Goal: Information Seeking & Learning: Learn about a topic

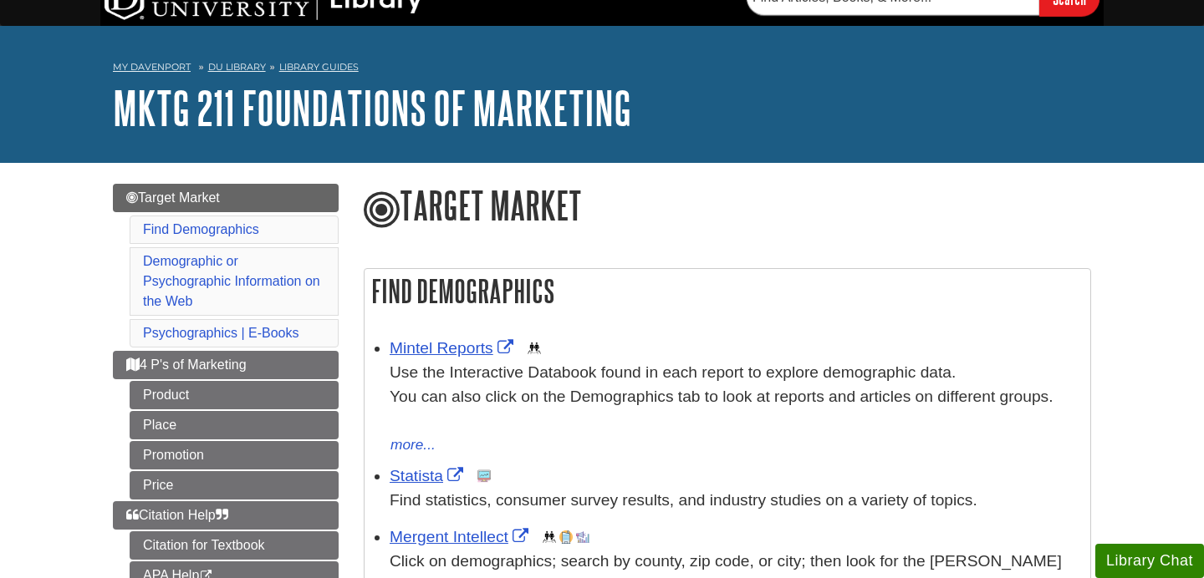
scroll to position [38, 0]
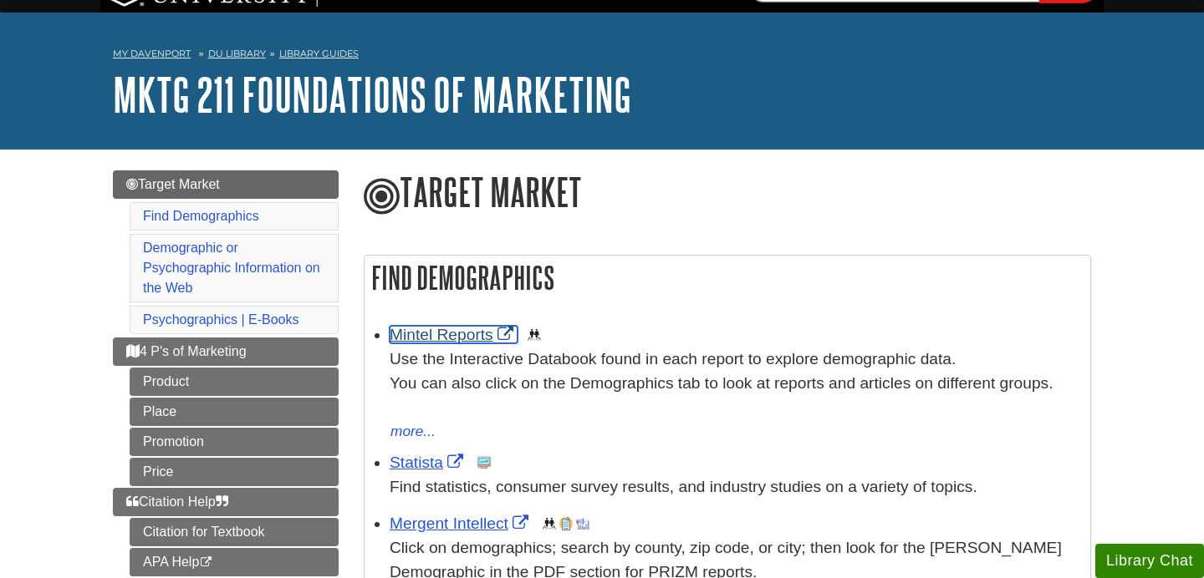
click at [459, 337] on link "Mintel Reports" at bounding box center [453, 335] width 128 height 18
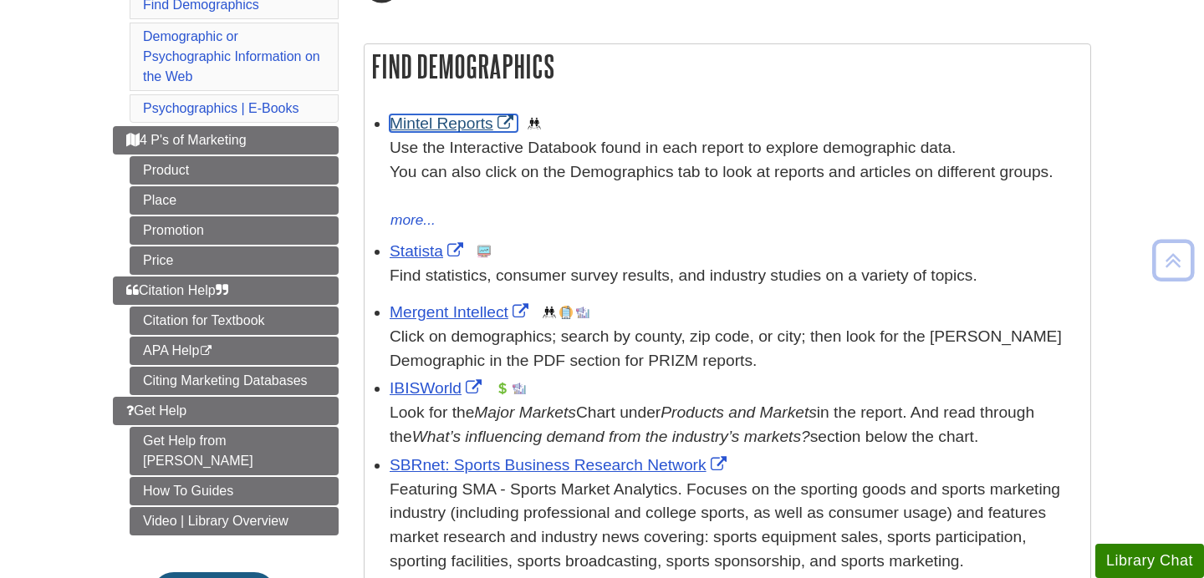
scroll to position [247, 0]
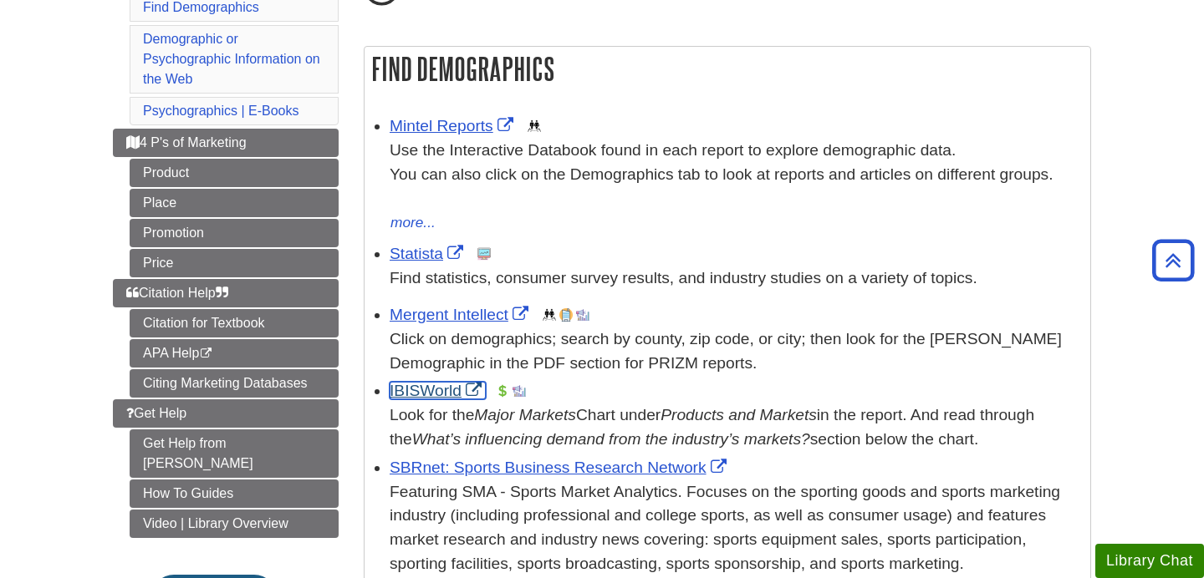
click at [402, 391] on link "IBISWorld" at bounding box center [437, 391] width 96 height 18
click at [428, 252] on link "Statista" at bounding box center [428, 254] width 78 height 18
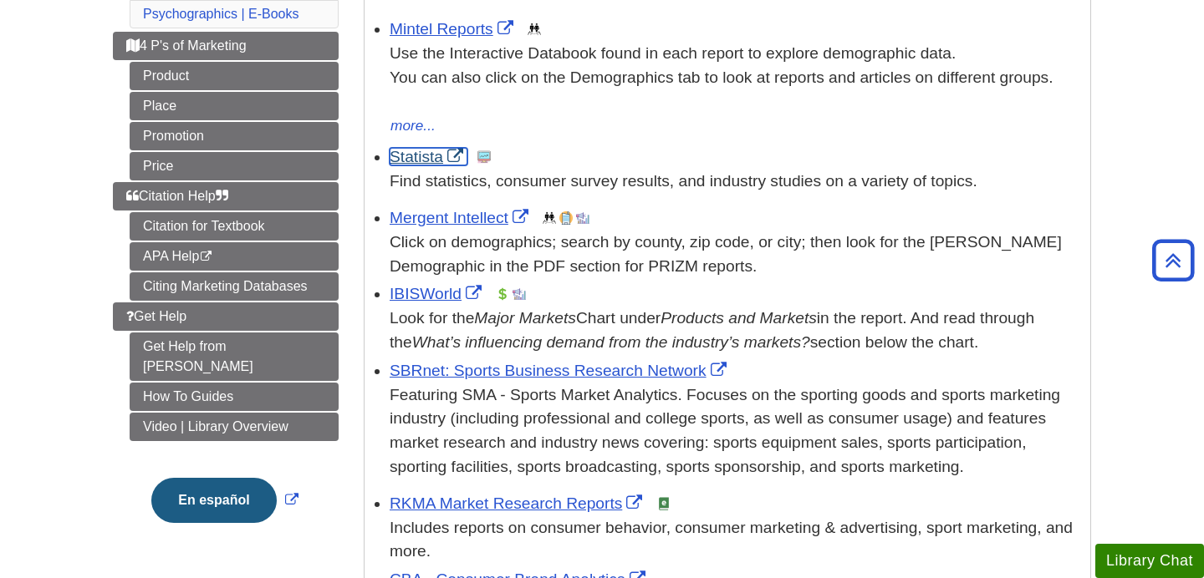
scroll to position [340, 0]
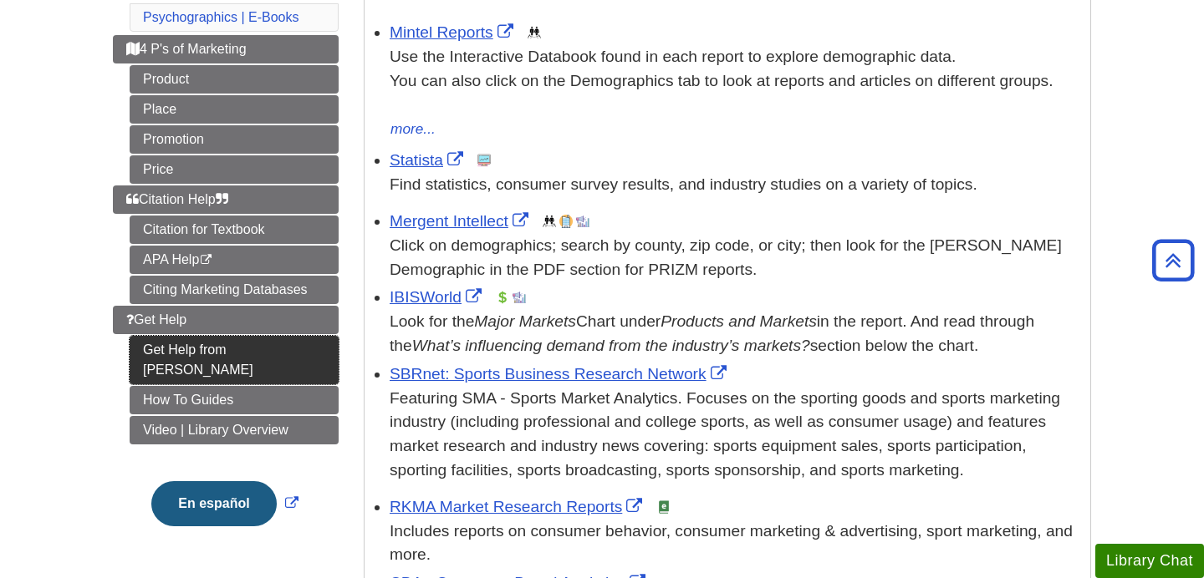
click at [261, 350] on link "Get Help from [PERSON_NAME]" at bounding box center [234, 360] width 209 height 48
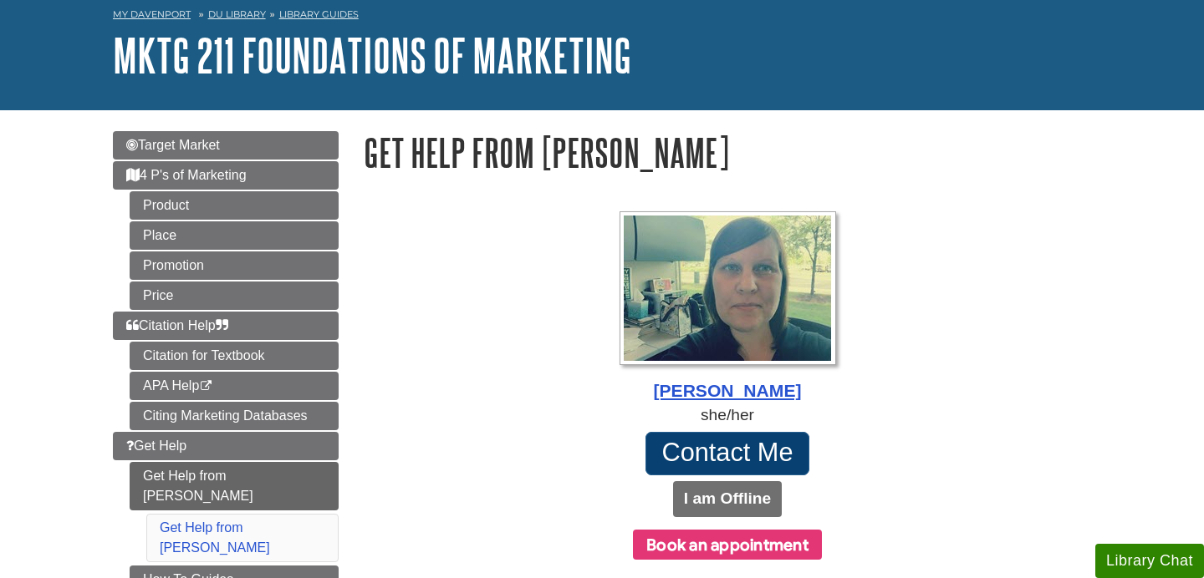
scroll to position [87, 0]
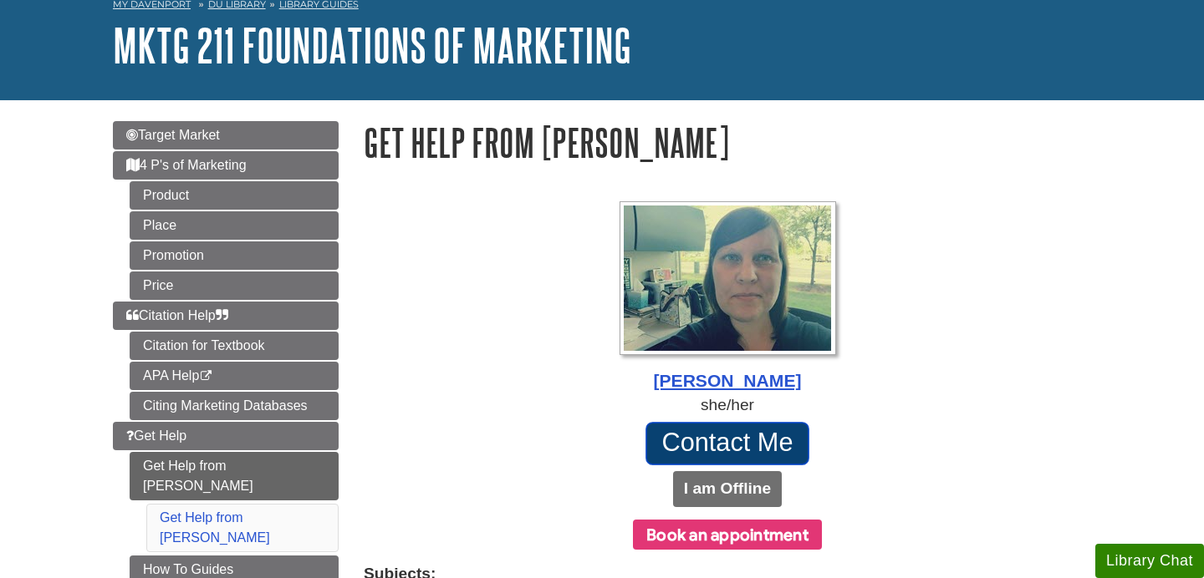
click at [756, 461] on link "Contact Me" at bounding box center [727, 443] width 164 height 43
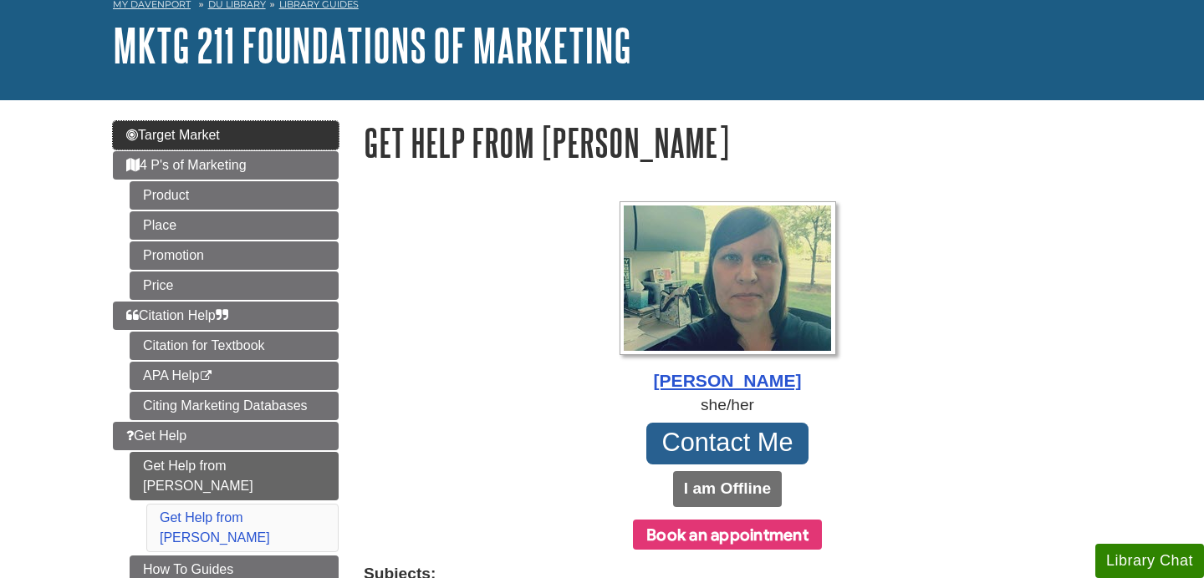
click at [198, 130] on span "Target Market" at bounding box center [173, 135] width 94 height 14
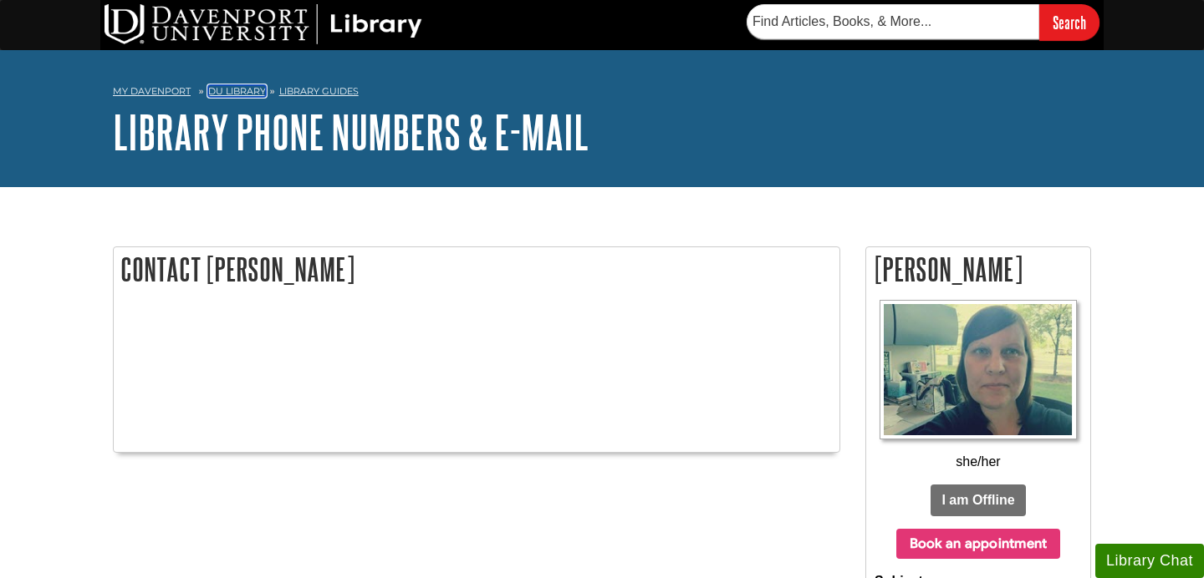
click at [232, 91] on link "DU Library" at bounding box center [237, 91] width 58 height 12
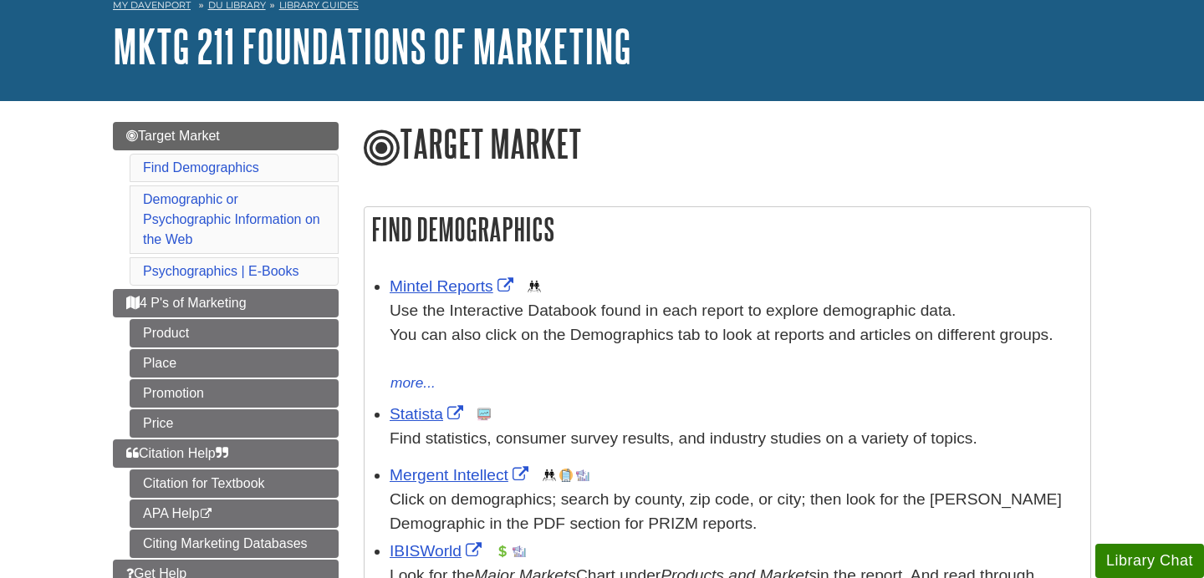
scroll to position [104, 0]
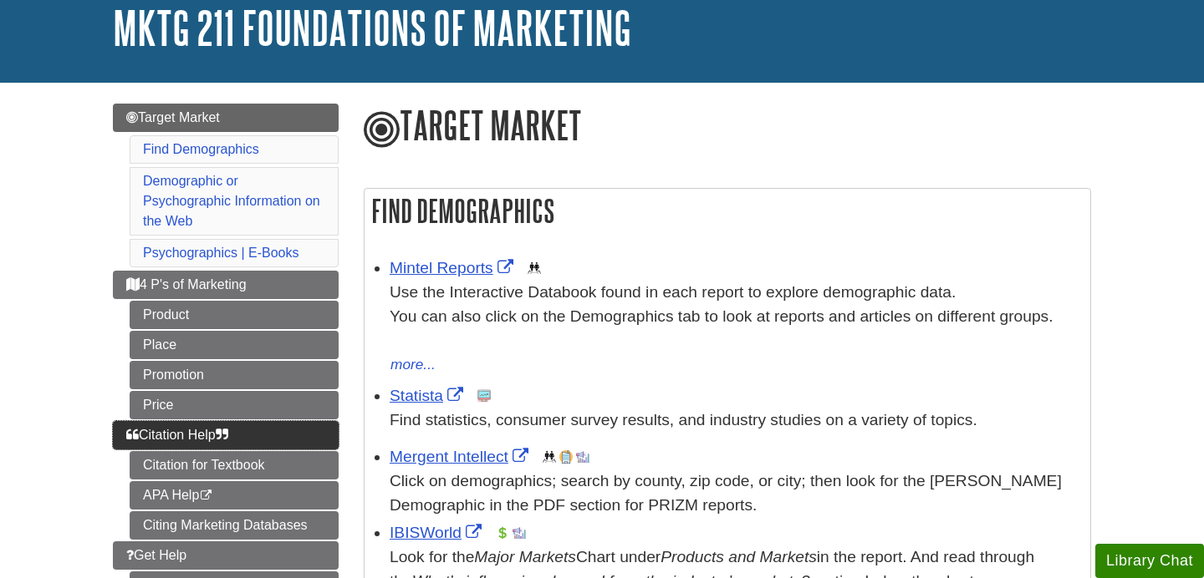
click at [293, 435] on link "Citation Help" at bounding box center [226, 435] width 226 height 28
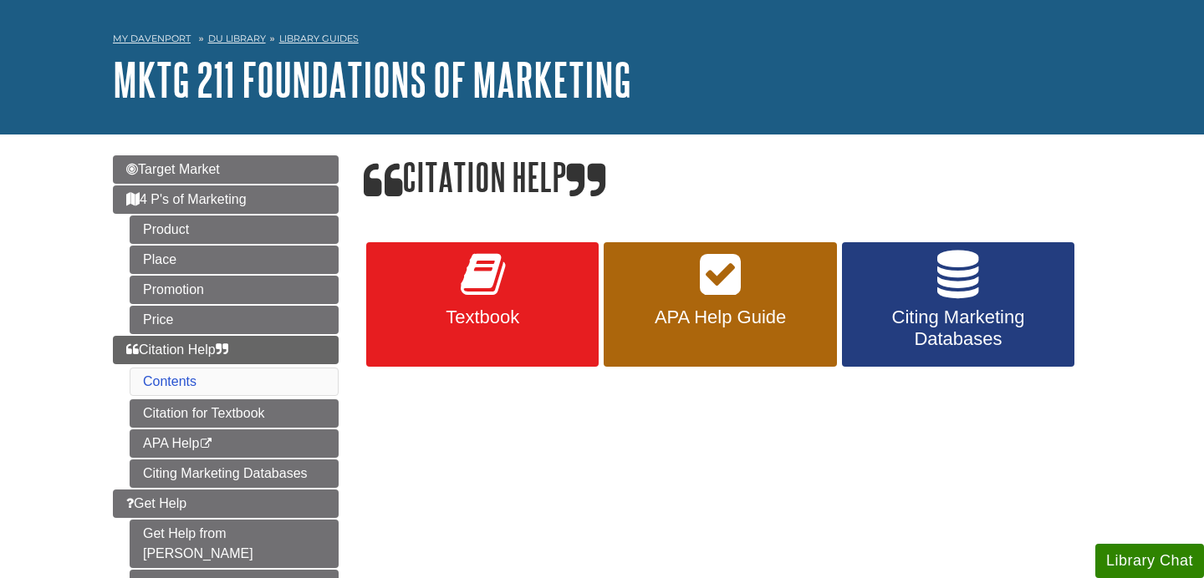
scroll to position [56, 0]
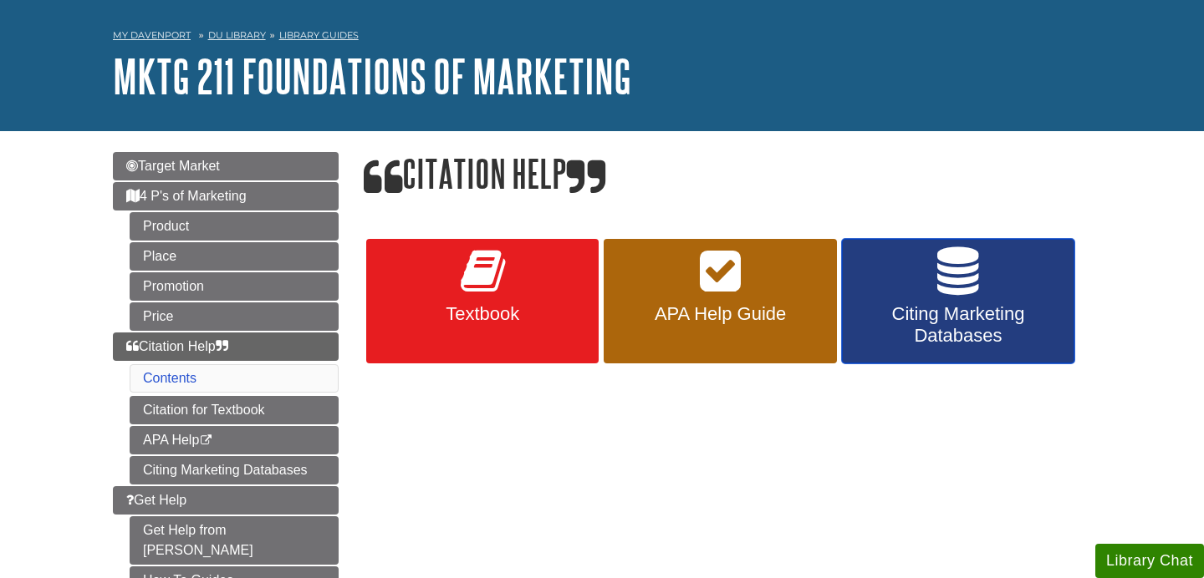
click at [990, 289] on link "Citing Marketing Databases" at bounding box center [958, 301] width 232 height 125
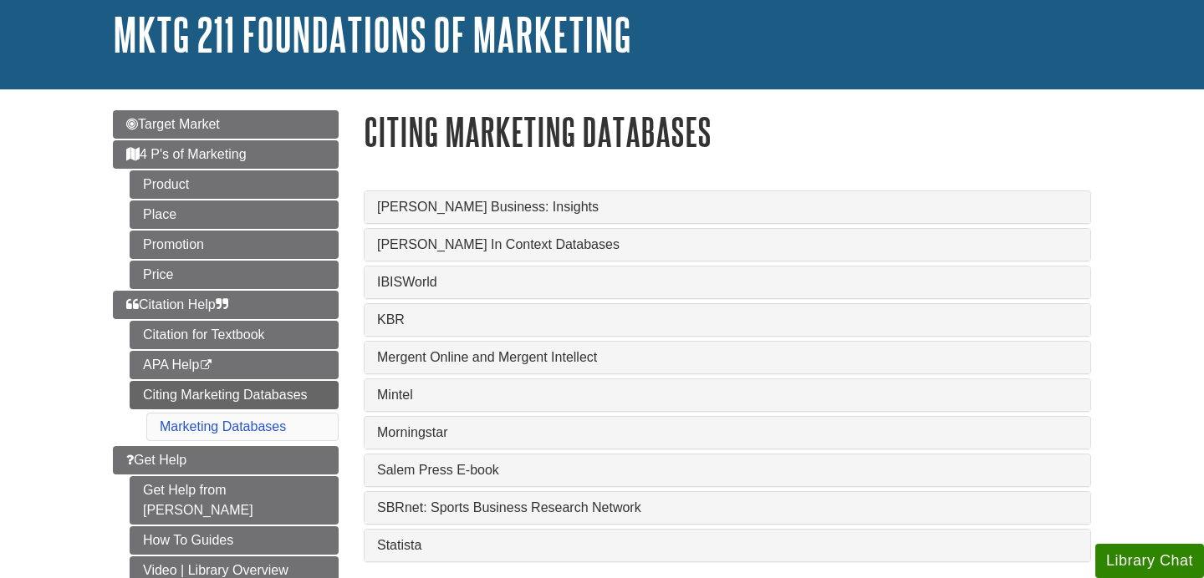
scroll to position [97, 0]
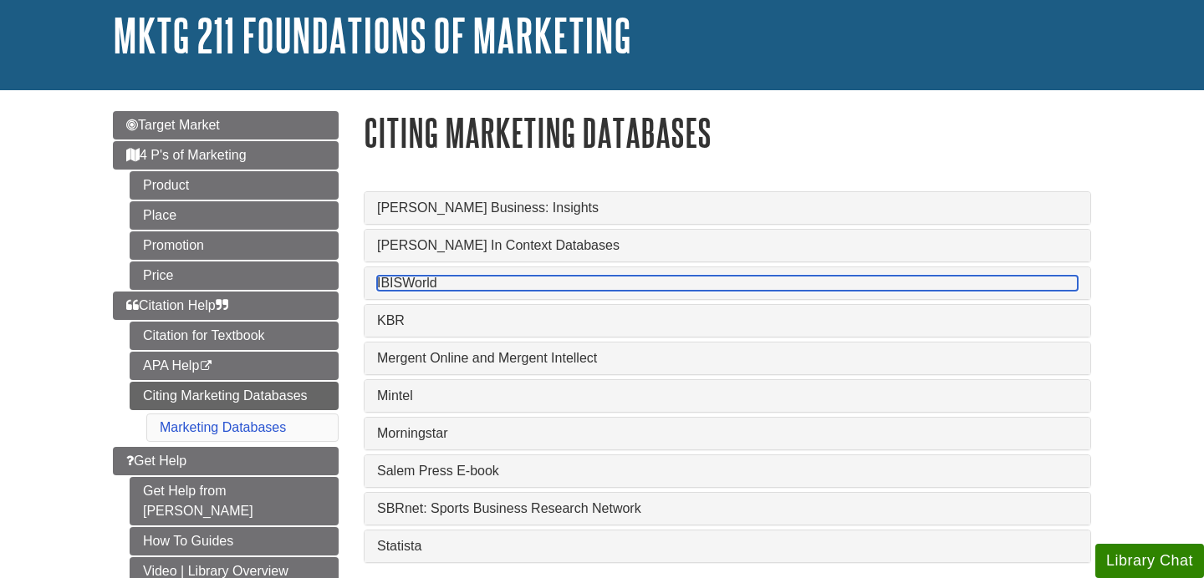
click at [402, 280] on link "IBISWorld" at bounding box center [727, 283] width 700 height 15
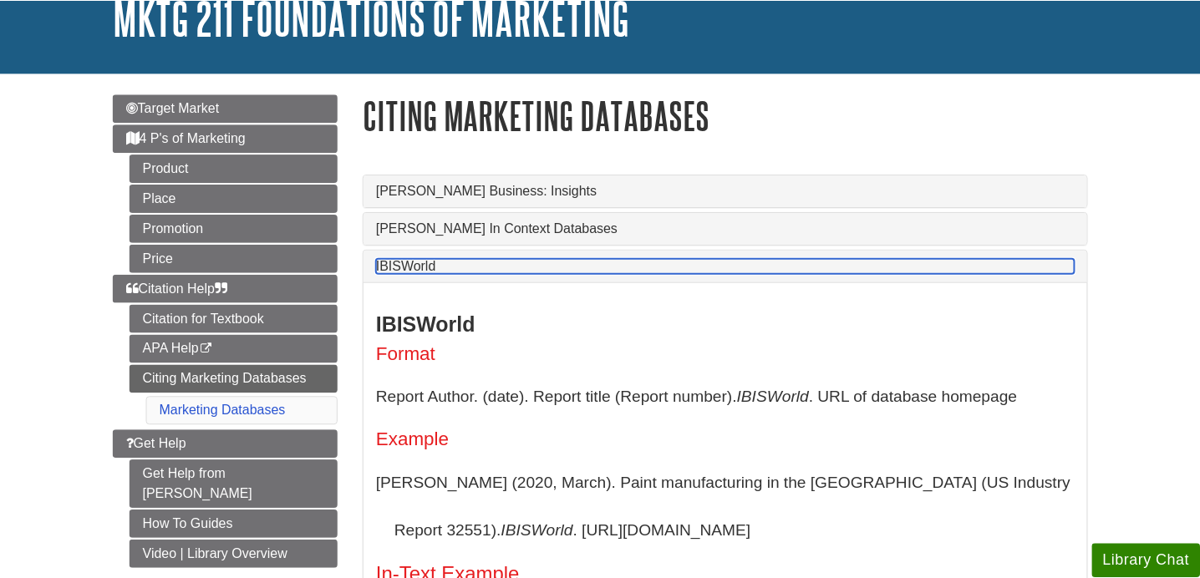
scroll to position [118, 0]
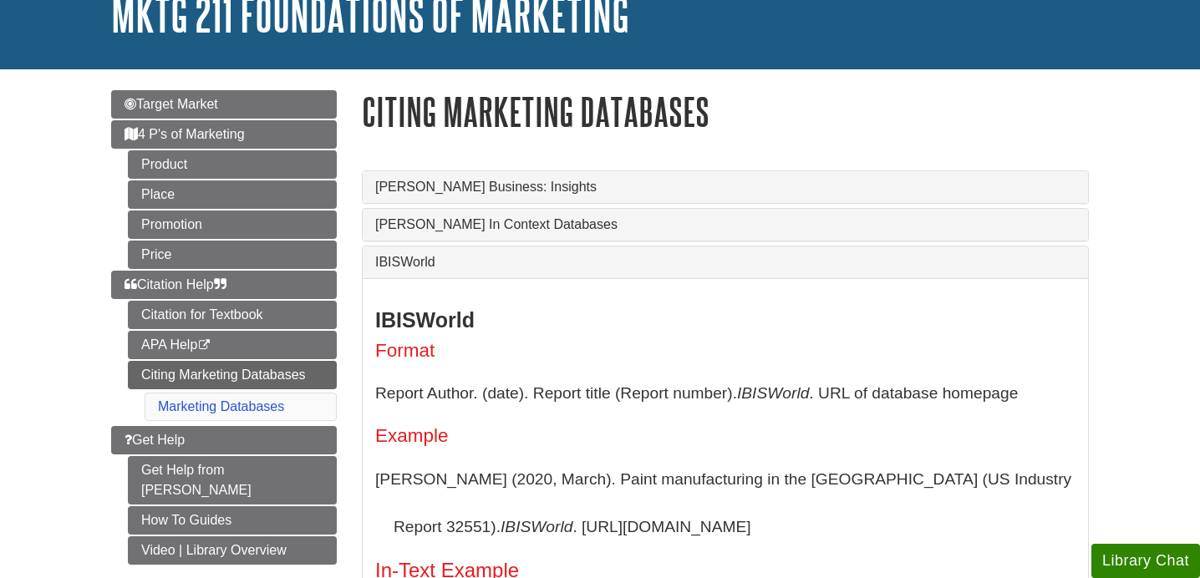
click at [410, 274] on div "IBISWorld" at bounding box center [725, 263] width 725 height 32
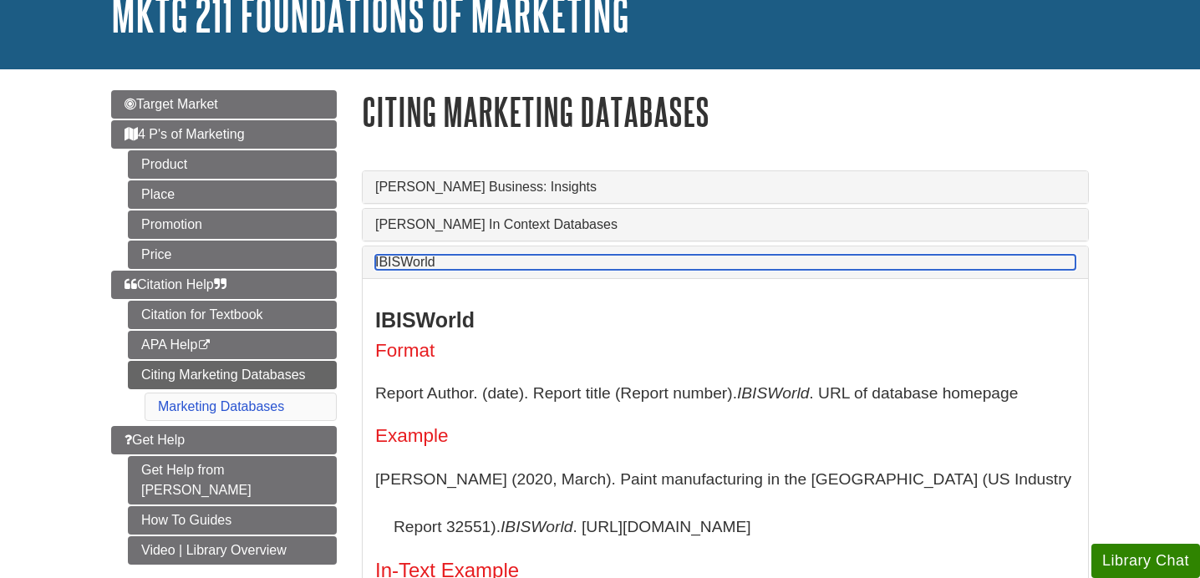
click at [408, 267] on link "IBISWorld" at bounding box center [725, 262] width 700 height 15
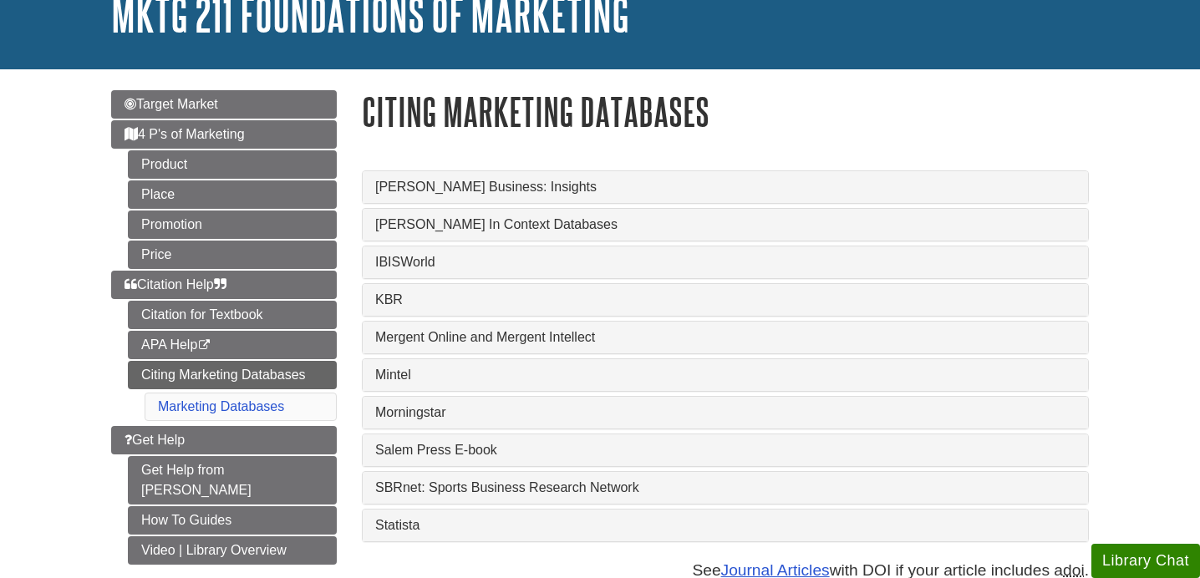
click at [404, 391] on div "Mintel" at bounding box center [725, 375] width 725 height 32
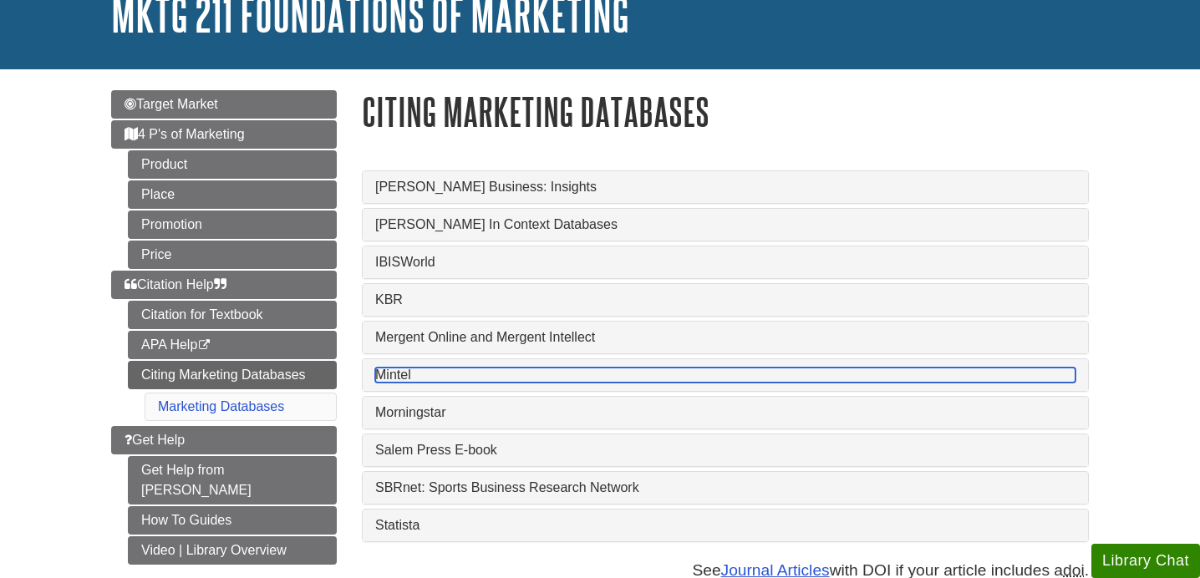
click at [402, 383] on link "Mintel" at bounding box center [725, 375] width 700 height 15
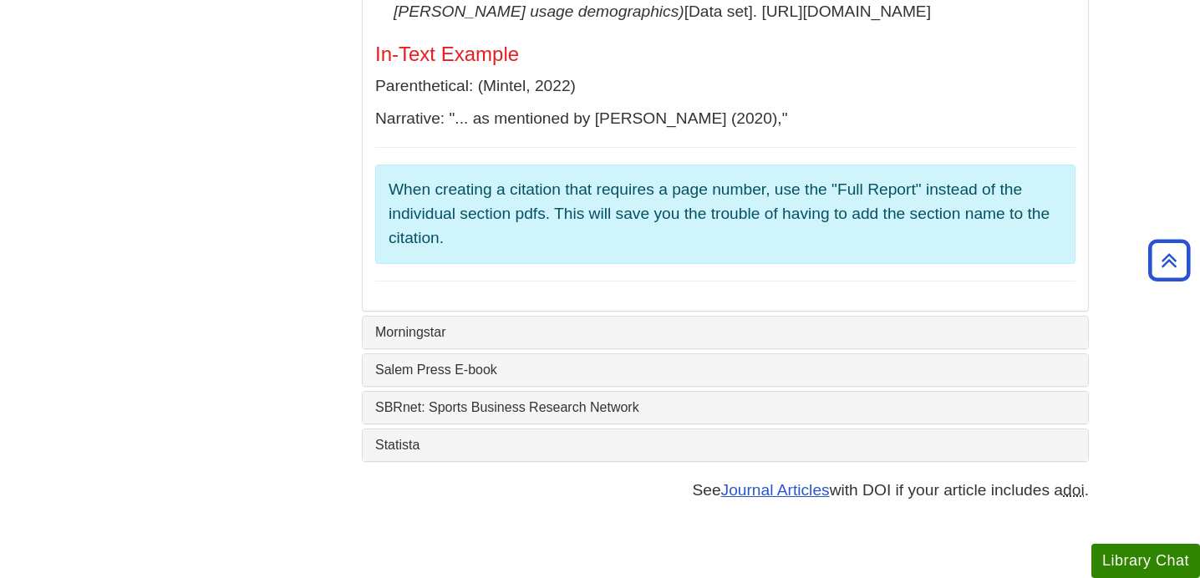
scroll to position [1564, 0]
